Goal: Information Seeking & Learning: Check status

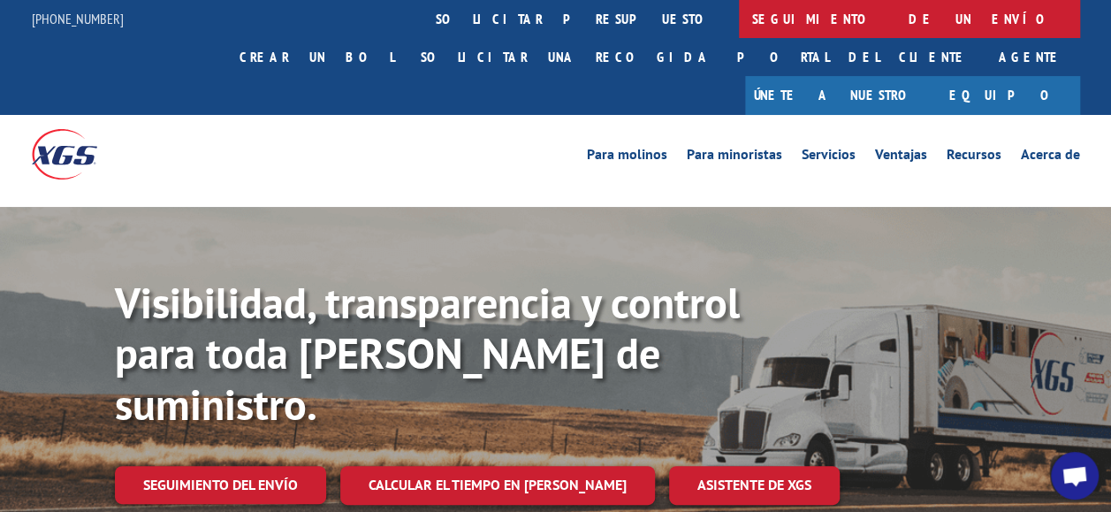
click at [739, 19] on link "Seguimiento de un envío" at bounding box center [909, 19] width 341 height 38
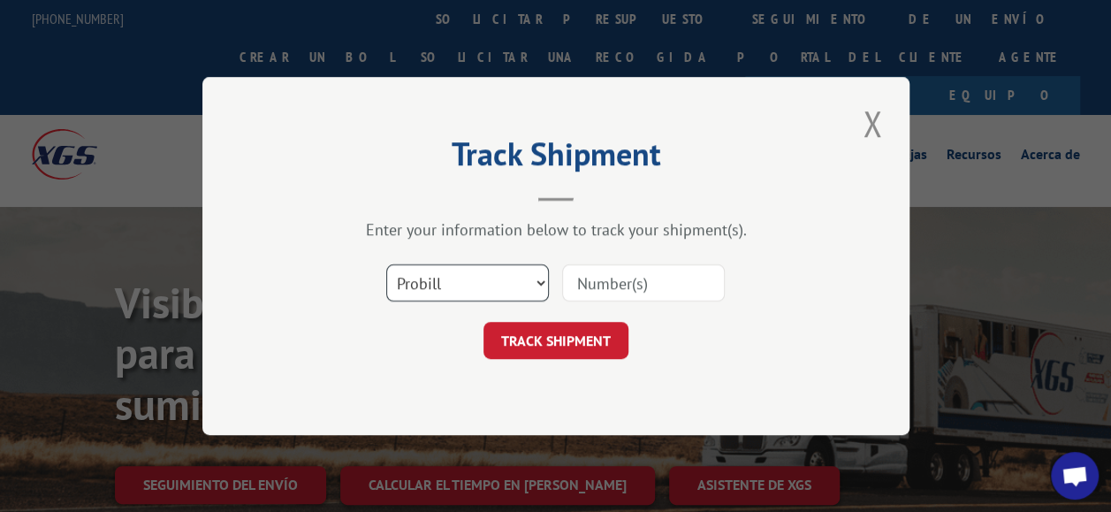
click at [472, 281] on select "Select category... Probill BOL PO" at bounding box center [467, 282] width 163 height 37
select select "bol"
click at [386, 264] on select "Select category... Probill BOL PO" at bounding box center [467, 282] width 163 height 37
click at [635, 283] on input at bounding box center [643, 282] width 163 height 37
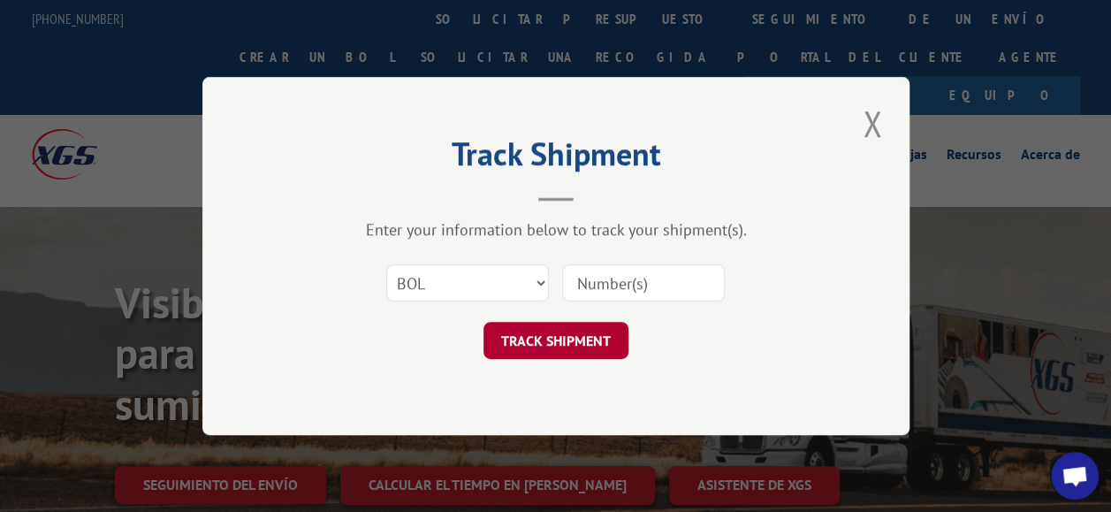
type input "1696206507"
click at [569, 339] on button "TRACK SHIPMENT" at bounding box center [556, 340] width 145 height 37
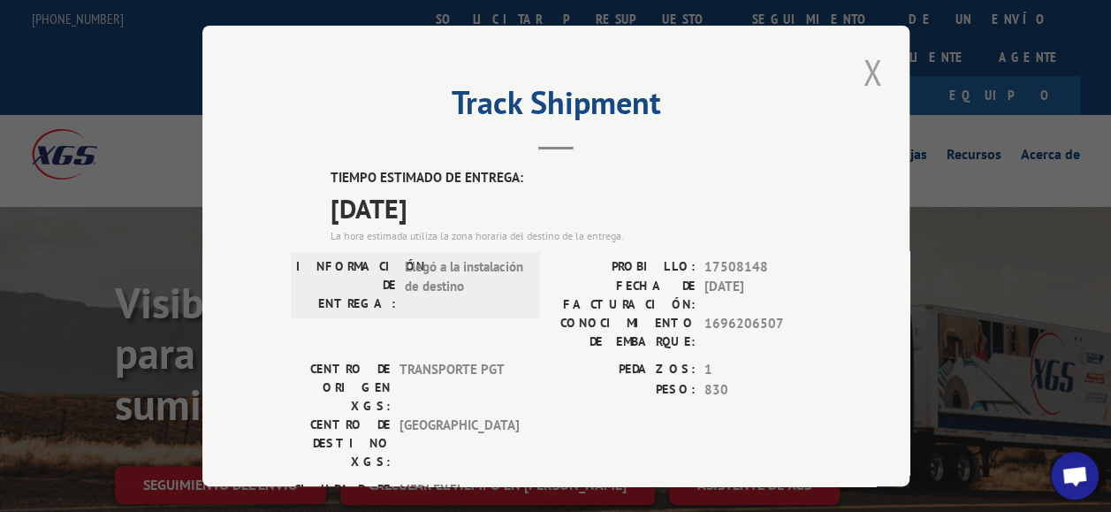
click at [866, 62] on button "Close modal" at bounding box center [873, 72] width 30 height 49
